Goal: Transaction & Acquisition: Download file/media

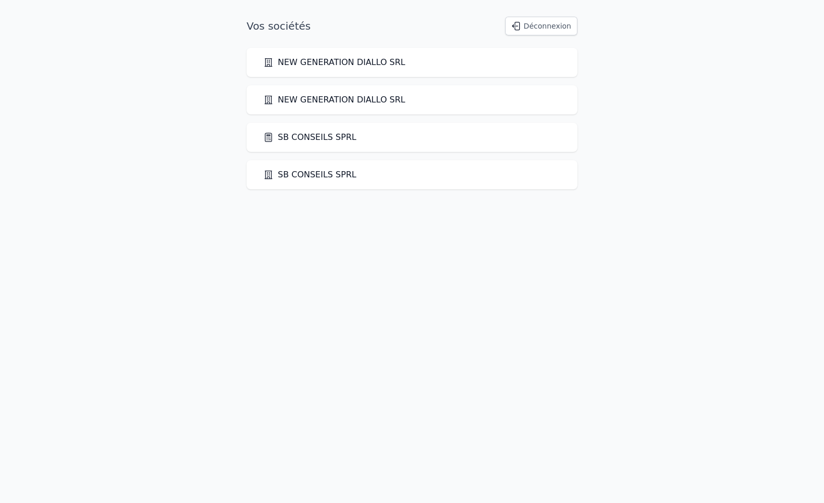
click at [333, 137] on link "SB CONSEILS SPRL" at bounding box center [309, 137] width 93 height 12
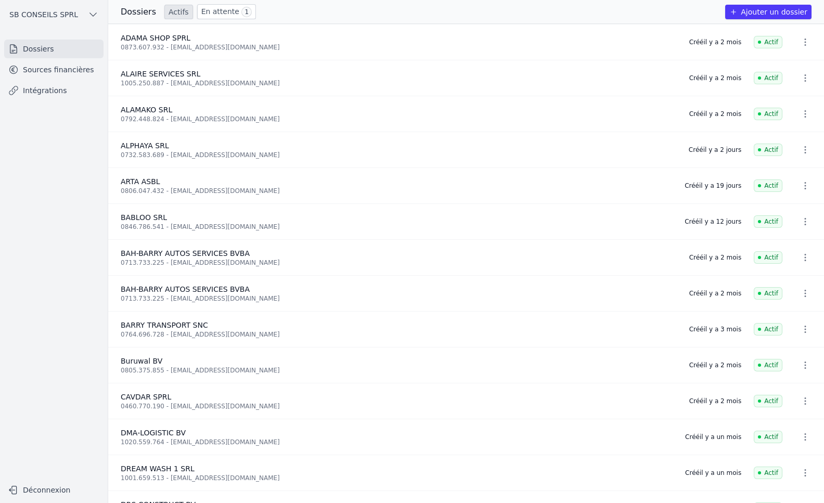
click at [61, 90] on link "Intégrations" at bounding box center [53, 90] width 99 height 19
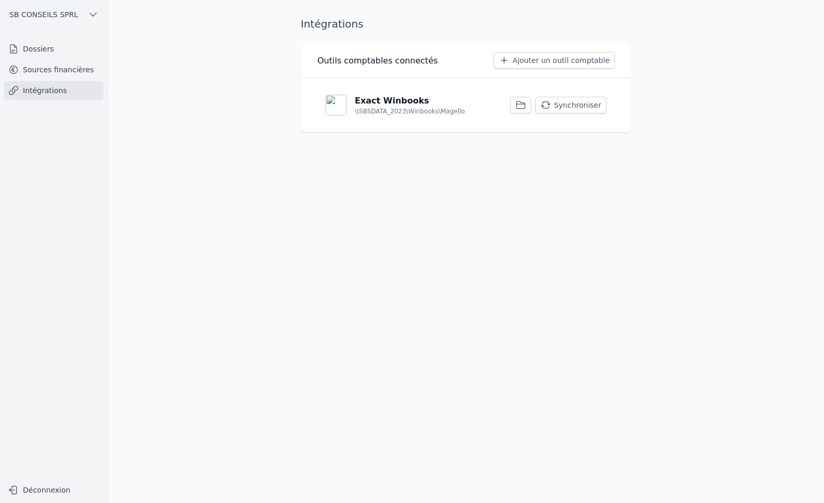
click at [80, 65] on link "Sources financières" at bounding box center [53, 69] width 99 height 19
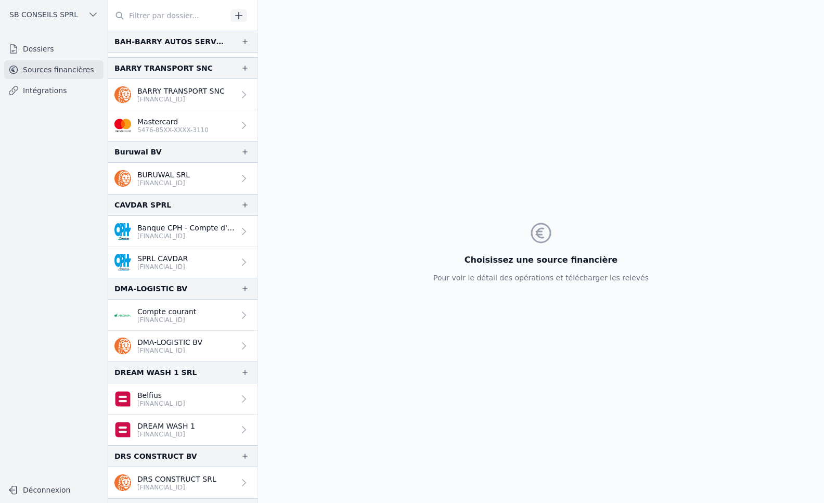
scroll to position [468, 0]
click at [185, 263] on p "[FINANCIAL_ID]" at bounding box center [162, 266] width 50 height 8
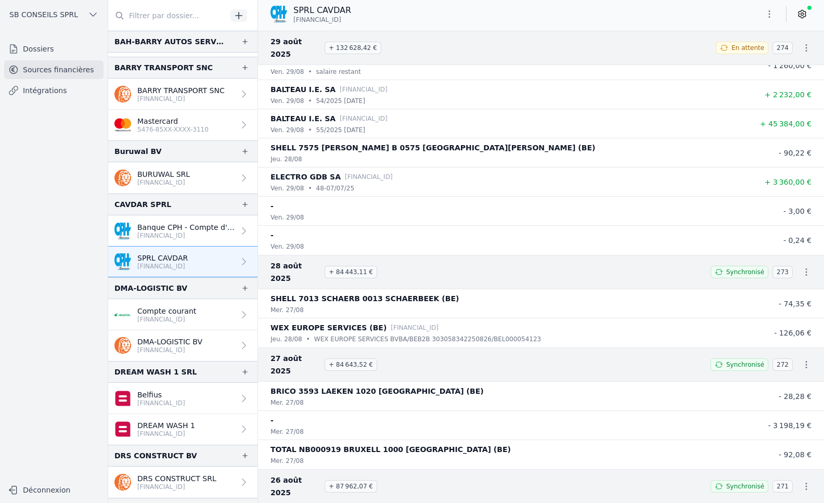
scroll to position [260, 0]
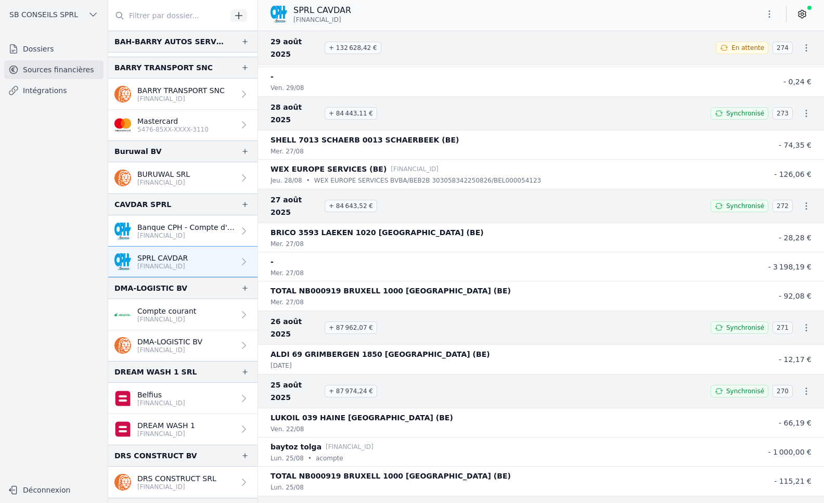
click at [807, 15] on icon at bounding box center [802, 14] width 10 height 10
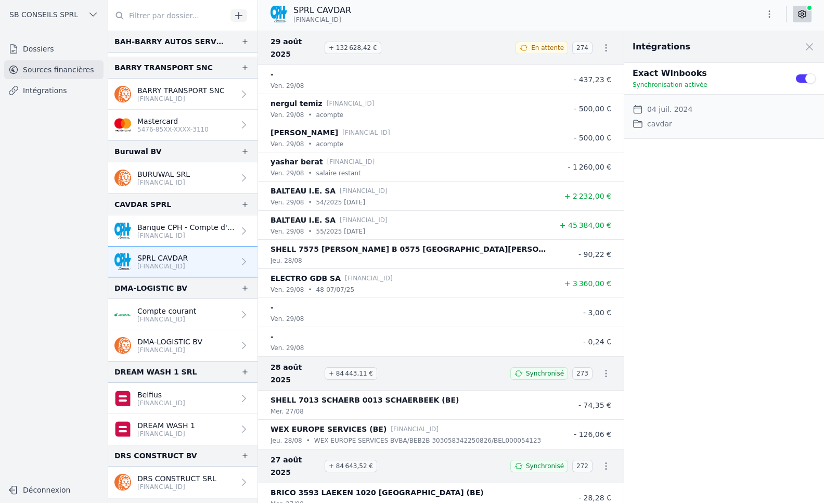
click at [808, 76] on button "Use setting" at bounding box center [805, 78] width 21 height 10
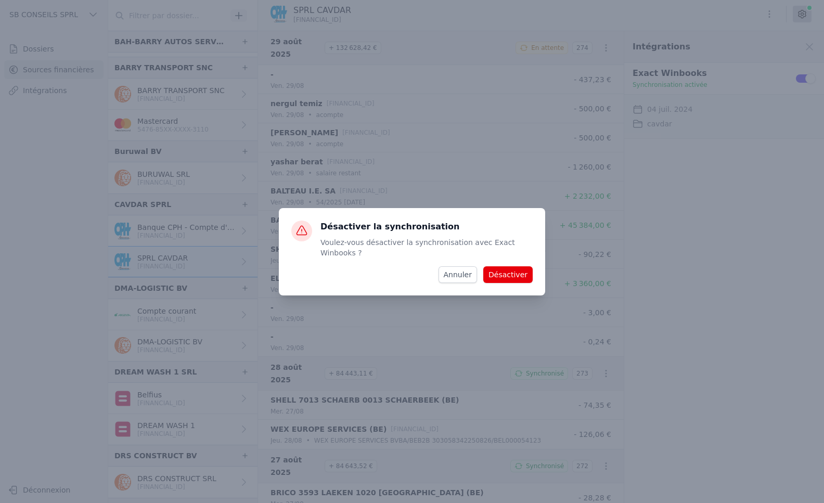
click at [500, 272] on button "Désactiver" at bounding box center [507, 274] width 49 height 17
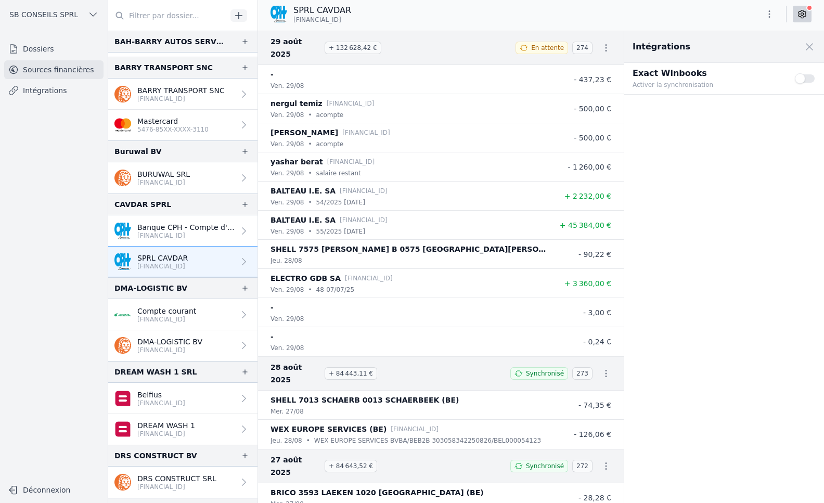
click at [805, 80] on button "Use setting" at bounding box center [805, 78] width 21 height 10
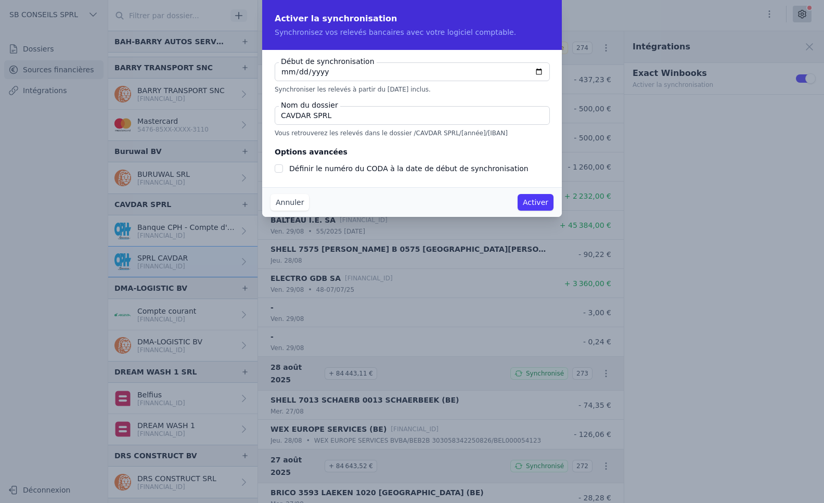
checkbox input "false"
type input "[DATE]"
click at [277, 169] on input "Définir le numéro du CODA à la date de début de synchronisation" at bounding box center [279, 168] width 8 height 8
checkbox input "true"
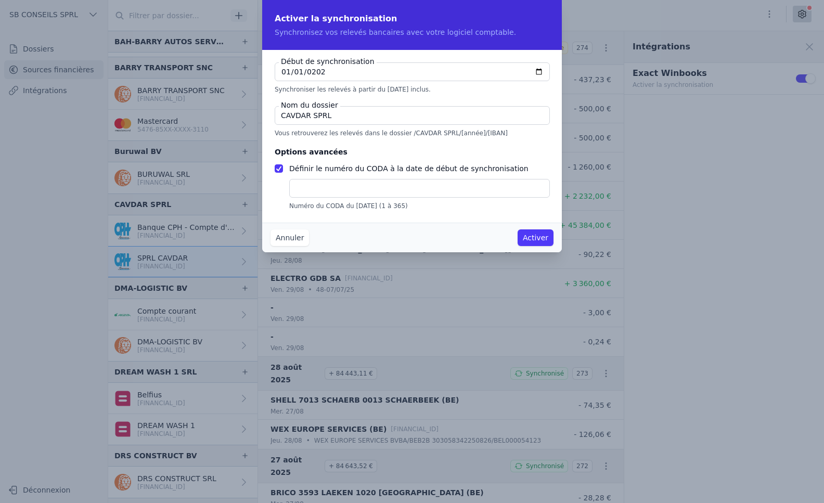
click at [298, 190] on input "text" at bounding box center [419, 188] width 261 height 19
type input "1"
click at [536, 235] on button "Activer" at bounding box center [536, 237] width 36 height 17
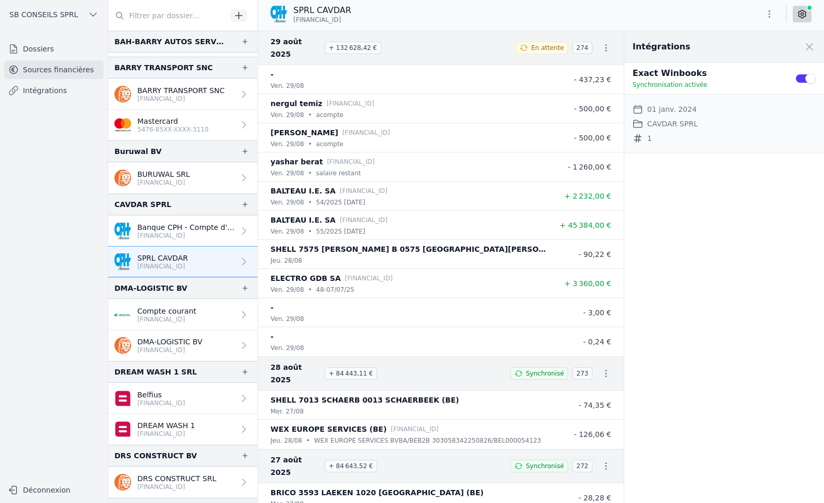
click at [61, 90] on link "Intégrations" at bounding box center [53, 90] width 99 height 19
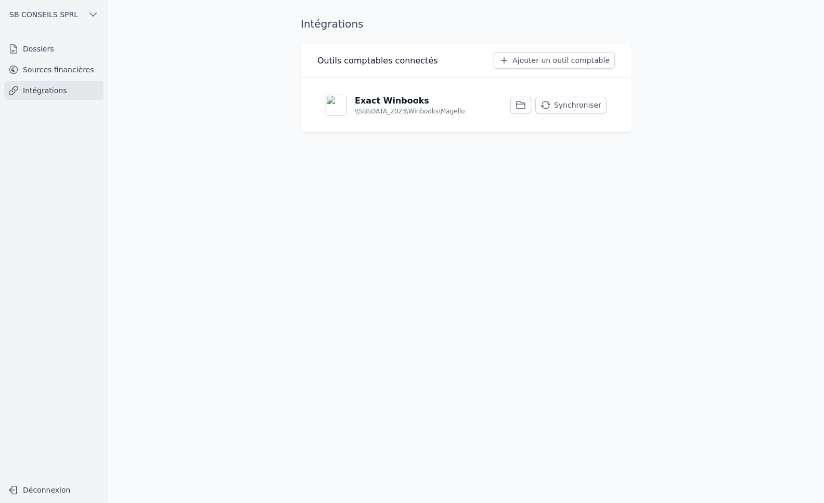
click at [591, 104] on button "Synchroniser" at bounding box center [570, 105] width 71 height 17
click at [70, 71] on link "Sources financières" at bounding box center [53, 69] width 99 height 19
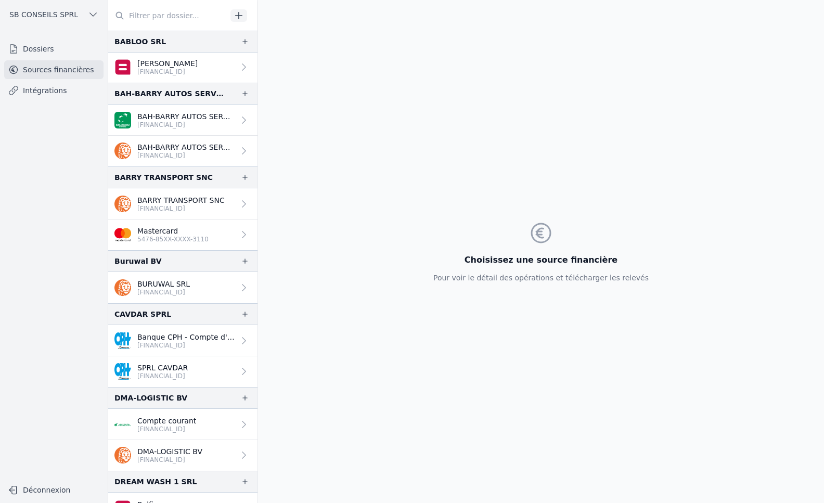
scroll to position [364, 0]
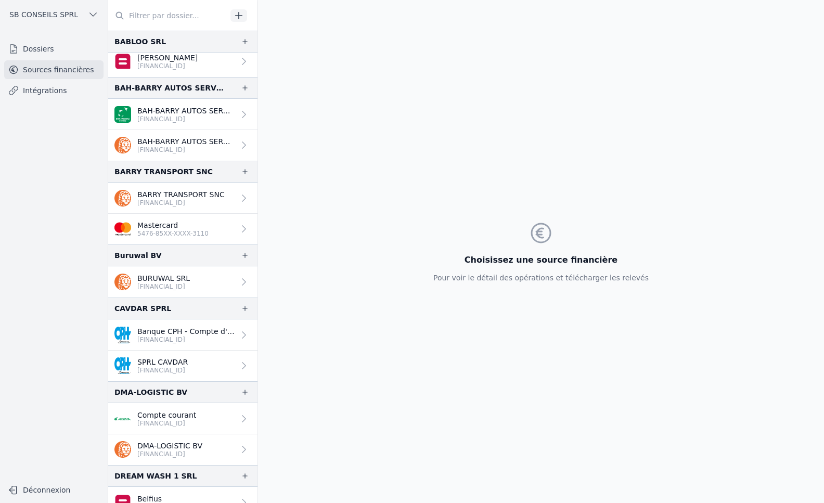
click at [185, 366] on p "SPRL CAVDAR" at bounding box center [162, 362] width 50 height 10
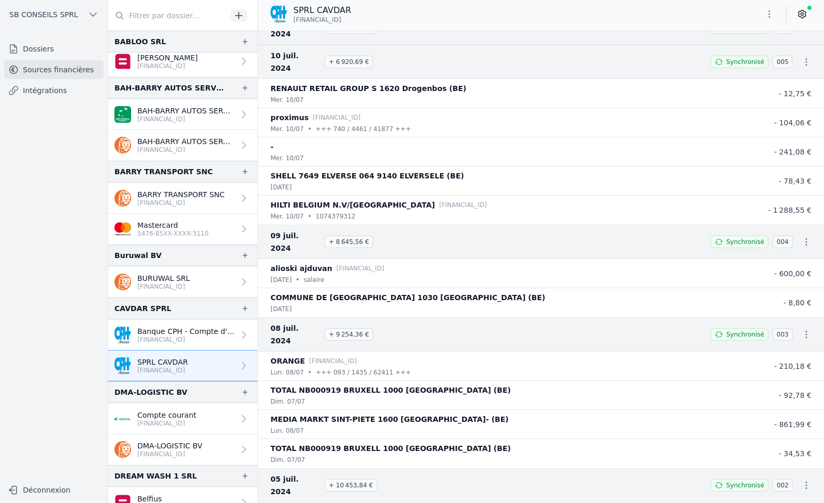
scroll to position [60098, 0]
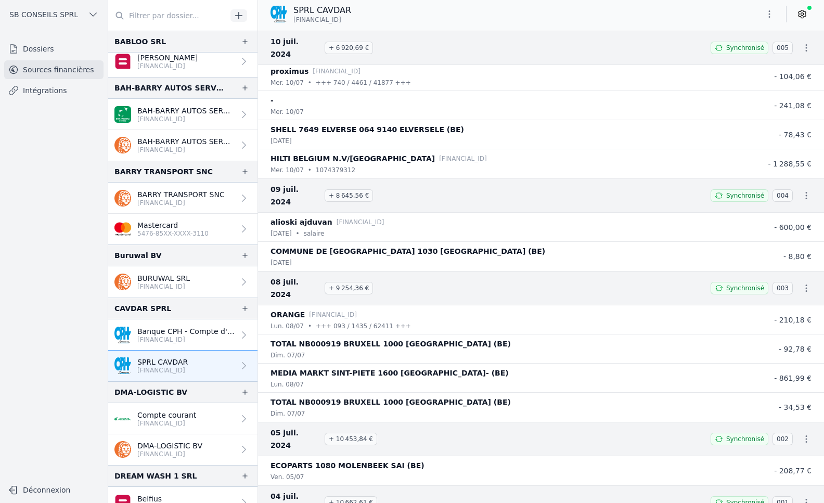
click at [188, 334] on p "Banque CPH - Compte d'épargne" at bounding box center [185, 331] width 97 height 10
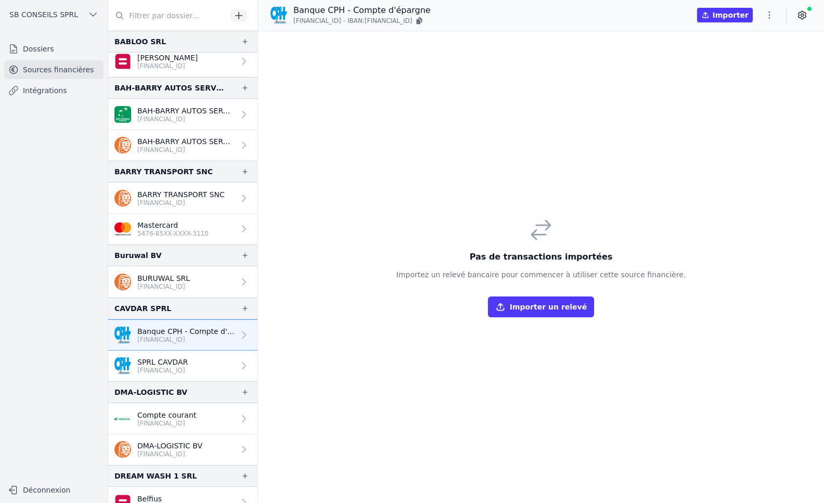
click at [181, 361] on p "SPRL CAVDAR" at bounding box center [162, 362] width 50 height 10
click at [27, 90] on link "Intégrations" at bounding box center [53, 90] width 99 height 19
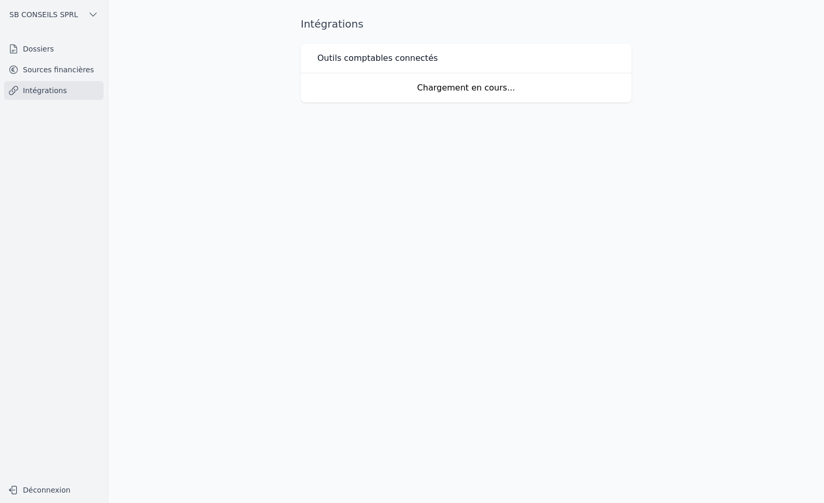
click at [35, 53] on link "Dossiers" at bounding box center [53, 49] width 99 height 19
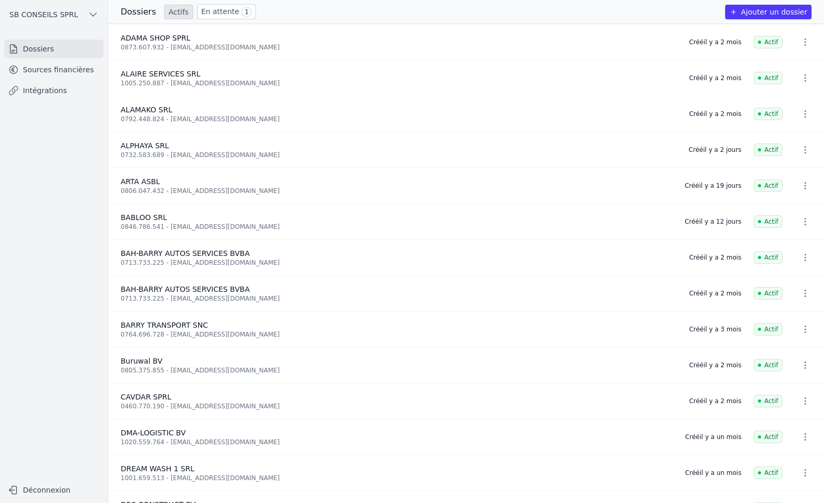
click at [61, 70] on link "Sources financières" at bounding box center [53, 69] width 99 height 19
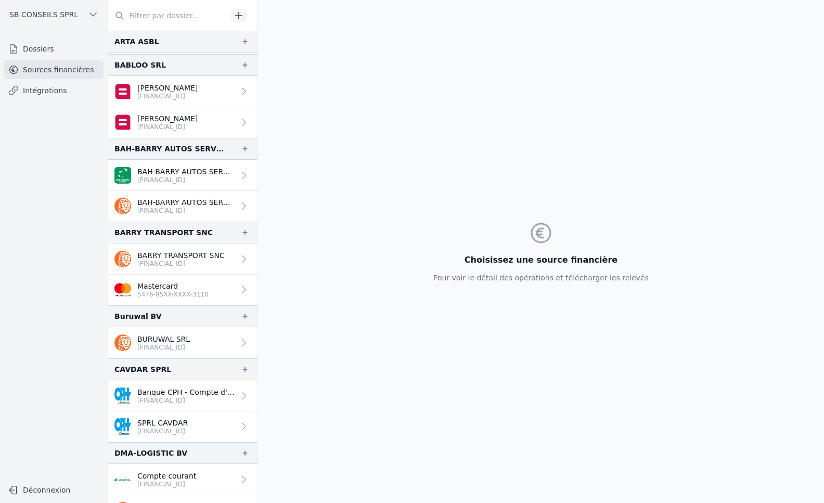
scroll to position [312, 0]
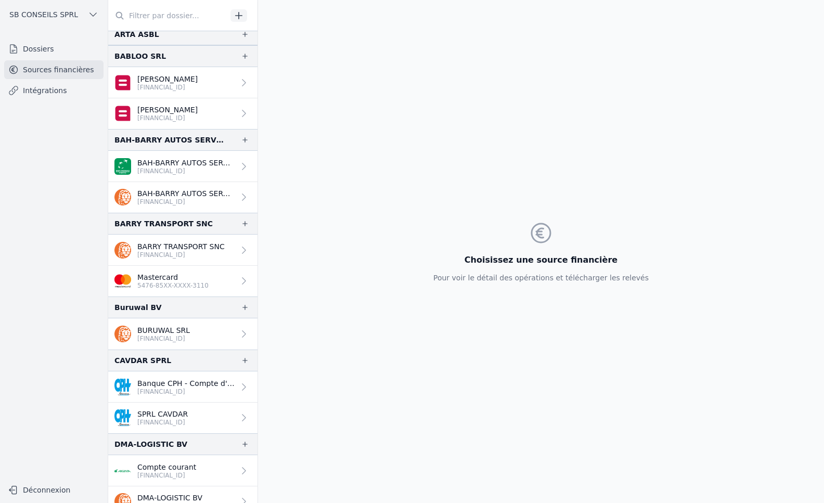
click at [212, 411] on link "SPRL CAVDAR [FINANCIAL_ID]" at bounding box center [182, 418] width 149 height 31
click at [188, 419] on p "[FINANCIAL_ID]" at bounding box center [162, 422] width 50 height 8
click at [235, 417] on div at bounding box center [242, 418] width 15 height 10
click at [158, 418] on p "[FINANCIAL_ID]" at bounding box center [162, 422] width 50 height 8
click at [162, 378] on link "Banque CPH - Compte d'épargne [FINANCIAL_ID]" at bounding box center [182, 387] width 149 height 31
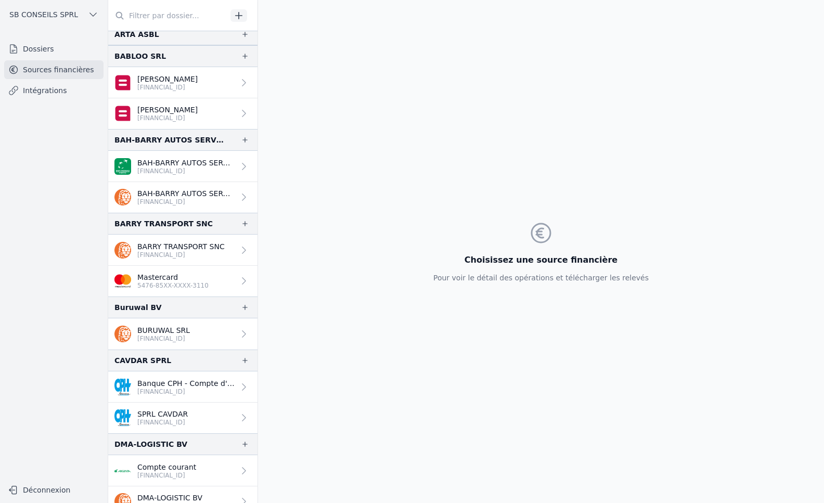
click at [173, 335] on p "[FINANCIAL_ID]" at bounding box center [163, 339] width 53 height 8
click at [48, 91] on link "Intégrations" at bounding box center [53, 90] width 99 height 19
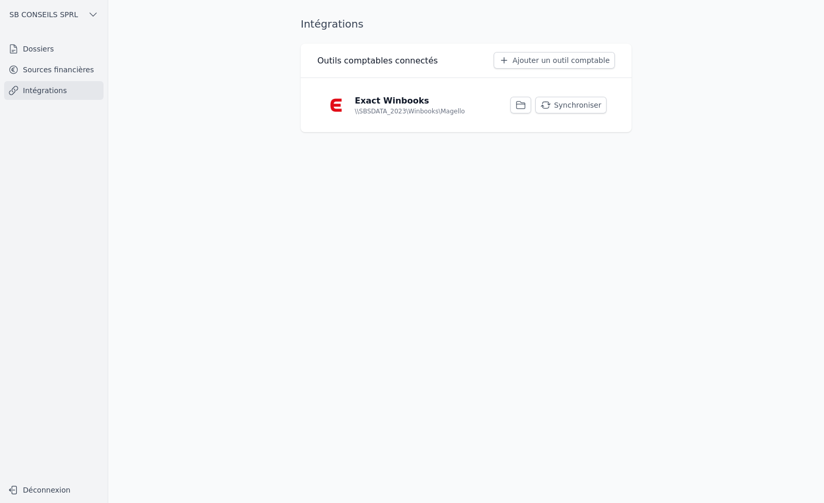
click at [33, 67] on link "Sources financières" at bounding box center [53, 69] width 99 height 19
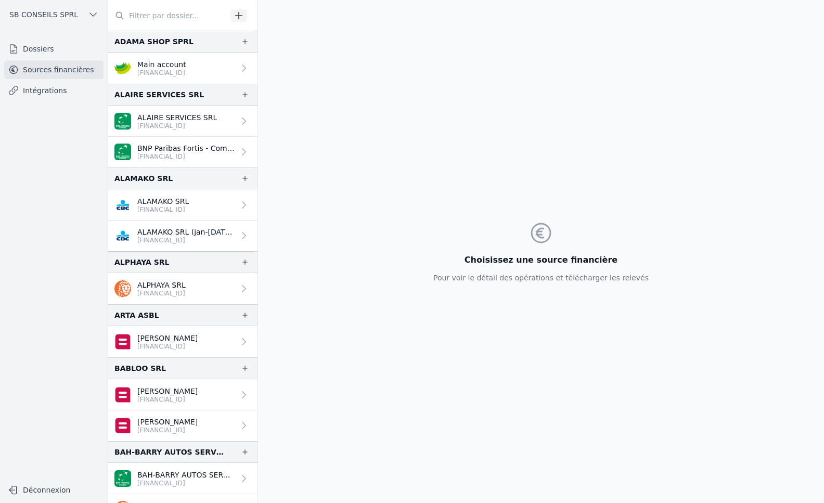
scroll to position [208, 0]
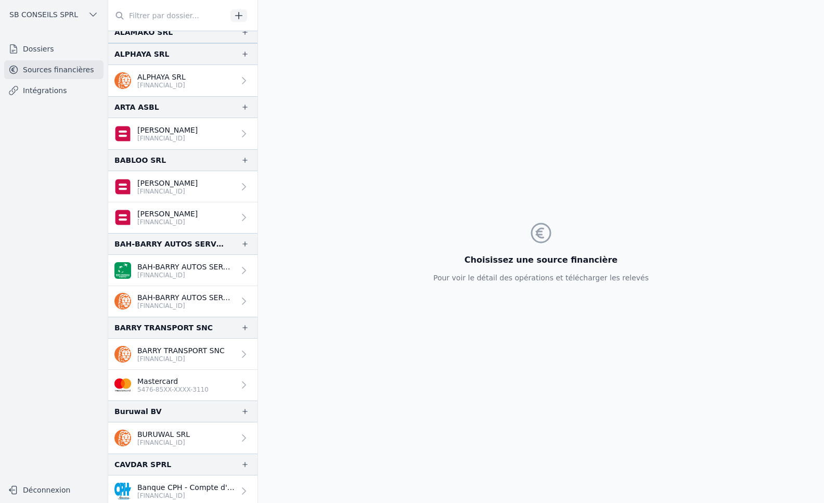
click at [174, 431] on p "BURUWAL SRL" at bounding box center [163, 434] width 53 height 10
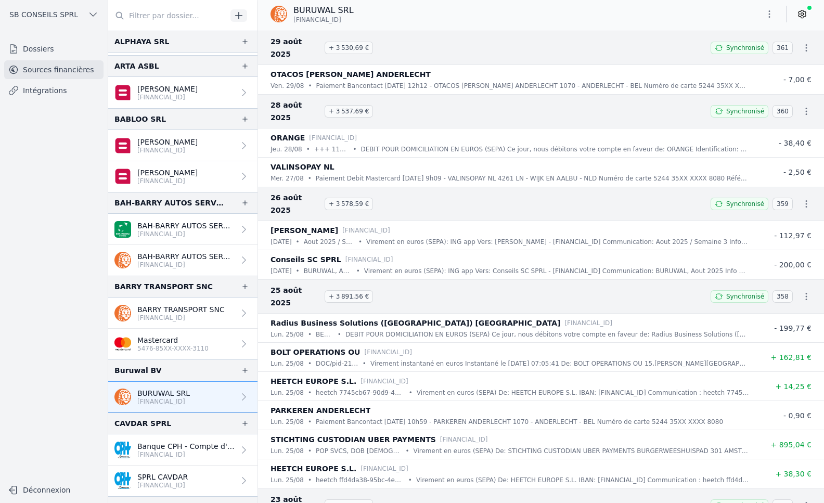
scroll to position [364, 0]
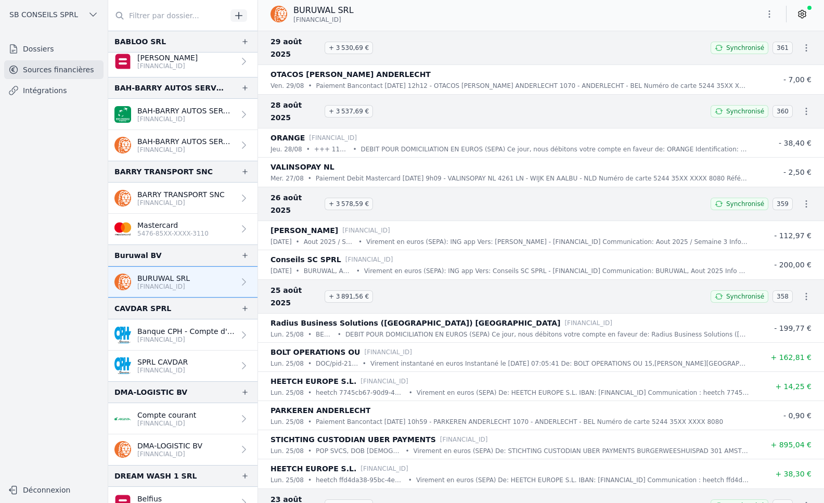
click at [158, 366] on p "SPRL CAVDAR" at bounding box center [162, 362] width 50 height 10
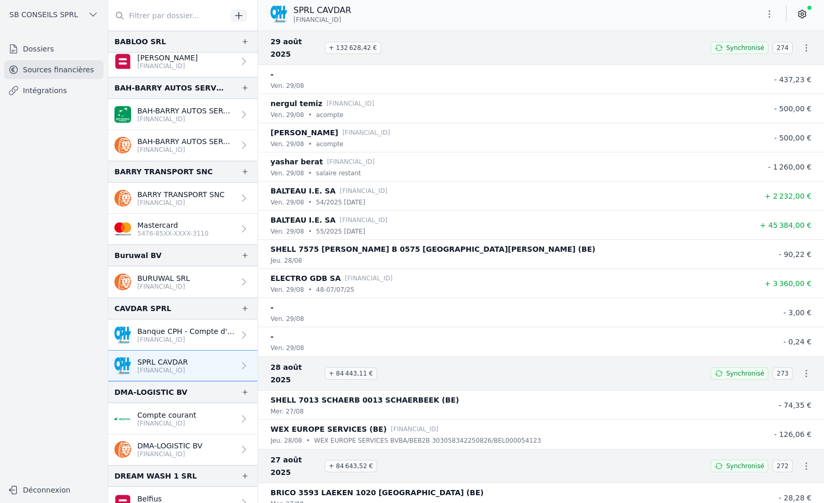
click at [804, 43] on icon "button" at bounding box center [806, 48] width 10 height 10
click at [782, 60] on link "Télécharger les CODA" at bounding box center [771, 60] width 95 height 19
click at [808, 10] on link at bounding box center [802, 14] width 19 height 17
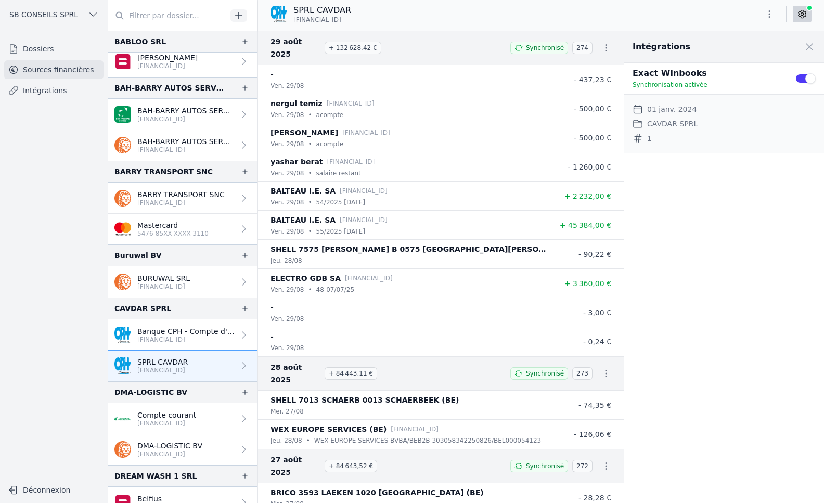
click at [810, 44] on span at bounding box center [809, 46] width 23 height 23
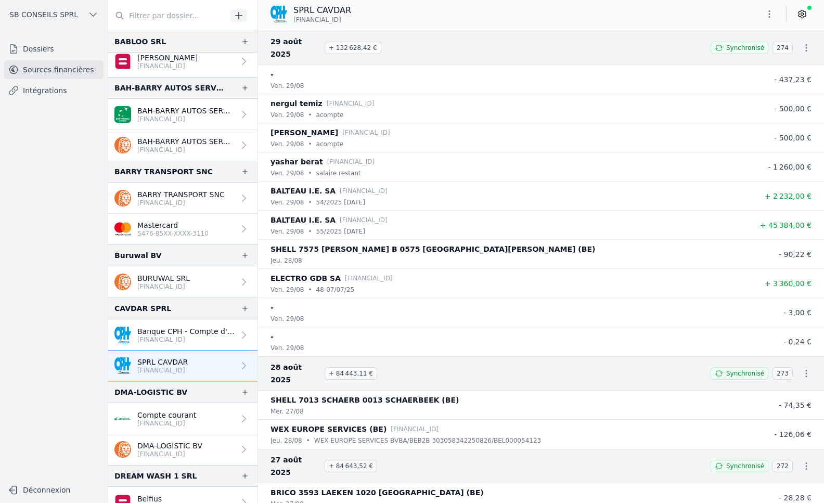
click at [803, 43] on icon "button" at bounding box center [806, 48] width 10 height 10
click at [699, 2] on div at bounding box center [412, 251] width 824 height 503
click at [767, 16] on icon "button" at bounding box center [769, 14] width 10 height 10
click at [749, 53] on button "Exporter" at bounding box center [744, 55] width 75 height 19
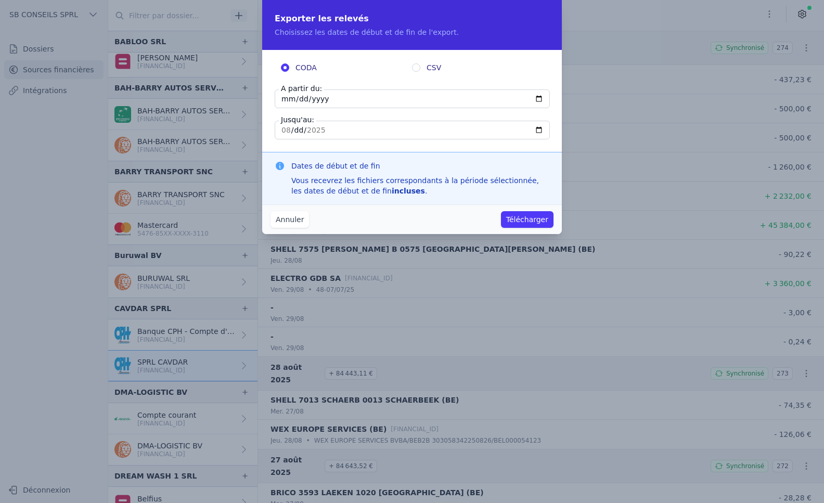
click at [527, 213] on button "Télécharger" at bounding box center [527, 219] width 53 height 17
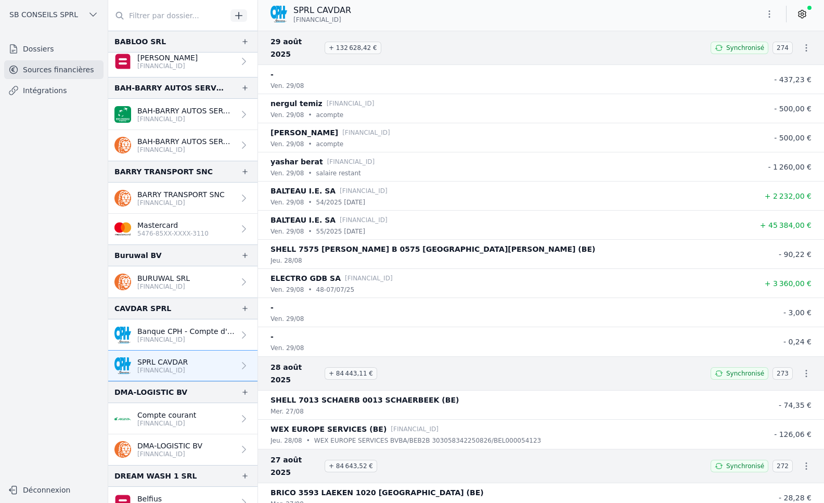
click at [801, 43] on icon "button" at bounding box center [806, 48] width 10 height 10
click at [237, 368] on div at bounding box center [412, 251] width 824 height 503
click at [773, 13] on icon "button" at bounding box center [769, 14] width 10 height 10
click at [737, 54] on button "Exporter" at bounding box center [744, 55] width 75 height 19
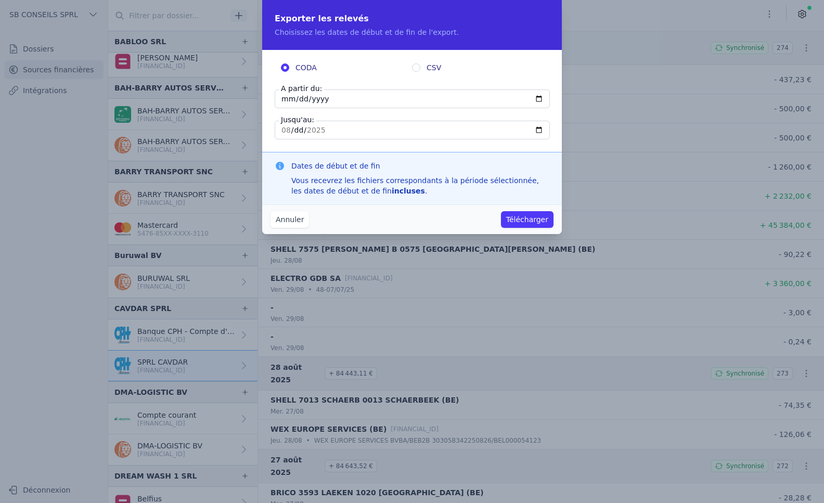
click at [537, 99] on input "[DATE]" at bounding box center [412, 99] width 275 height 19
click at [413, 113] on fieldset "CODA CSV A partir du: [DATE] Jusqu'au: [DATE]" at bounding box center [412, 100] width 275 height 77
click at [538, 100] on input "[DATE]" at bounding box center [412, 99] width 275 height 19
type input "[DATE]"
click at [414, 128] on input "[DATE]" at bounding box center [412, 130] width 275 height 19
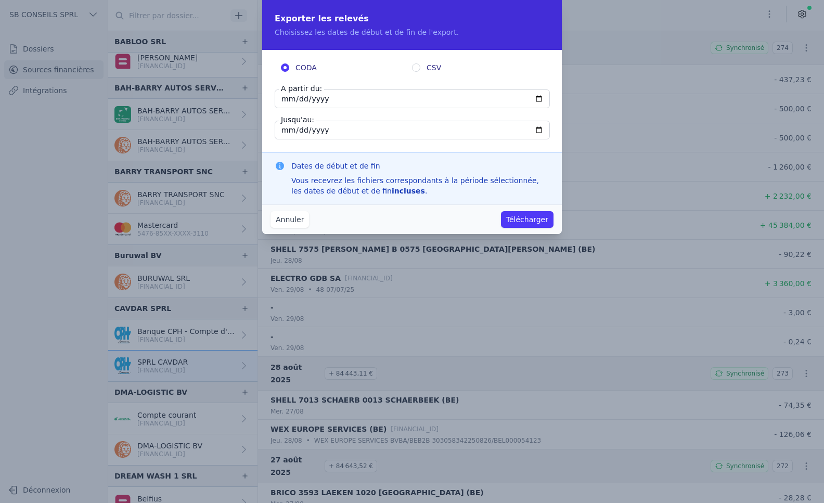
click at [539, 131] on input "[DATE]" at bounding box center [412, 130] width 275 height 19
type input "[DATE]"
click at [418, 146] on div "CODA CSV A partir du: [DATE] Jusqu'au: [DATE]" at bounding box center [412, 101] width 300 height 102
click at [524, 220] on button "Télécharger" at bounding box center [527, 219] width 53 height 17
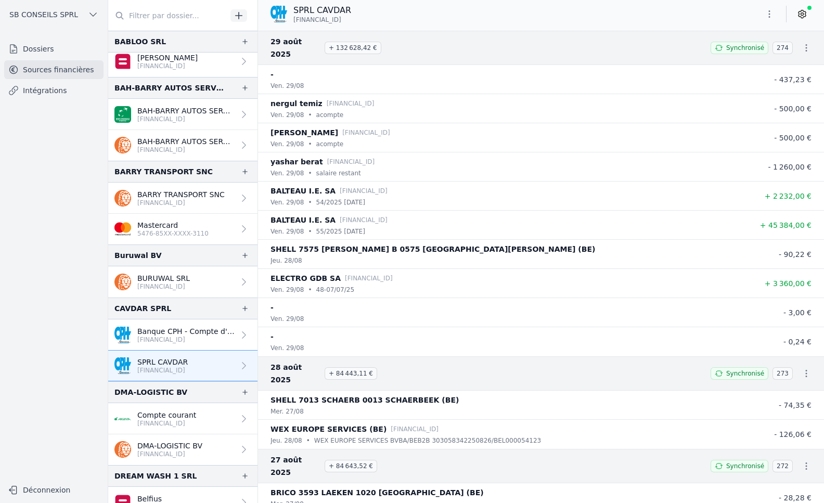
click at [200, 333] on p "Banque CPH - Compte d'épargne" at bounding box center [185, 331] width 97 height 10
